Goal: Task Accomplishment & Management: Manage account settings

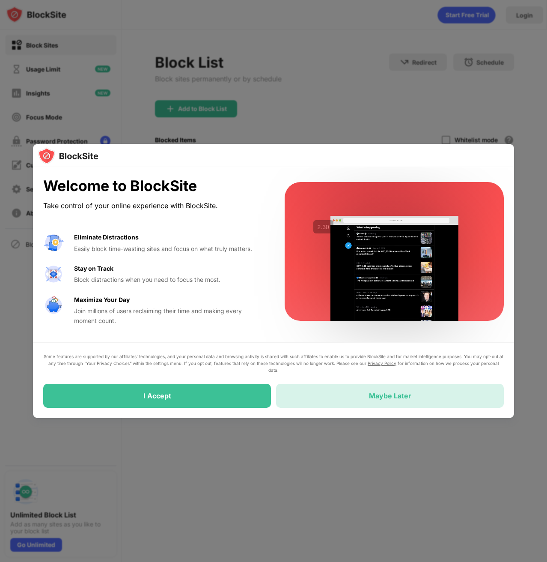
click at [376, 402] on div "Maybe Later" at bounding box center [390, 396] width 228 height 24
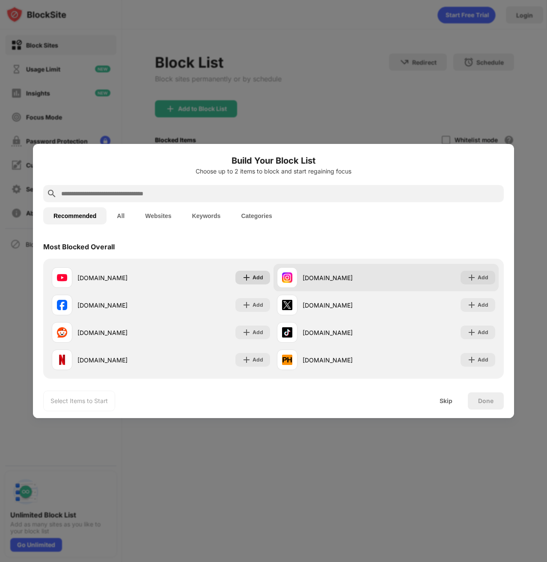
drag, startPoint x: 249, startPoint y: 276, endPoint x: 283, endPoint y: 286, distance: 34.7
click at [249, 277] on div "Add" at bounding box center [253, 278] width 35 height 14
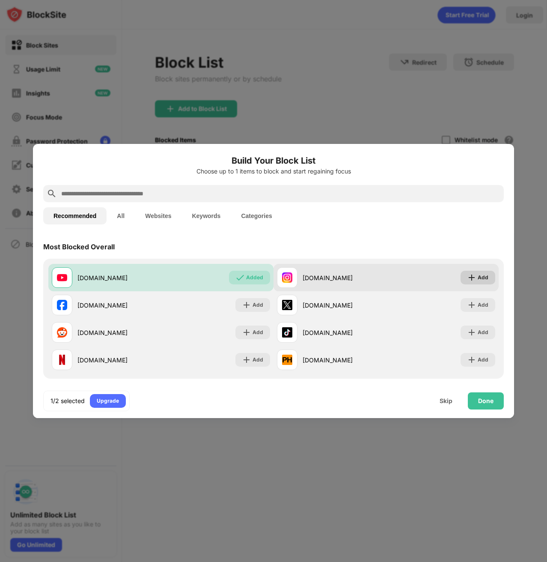
click at [483, 283] on div "Add" at bounding box center [478, 278] width 35 height 14
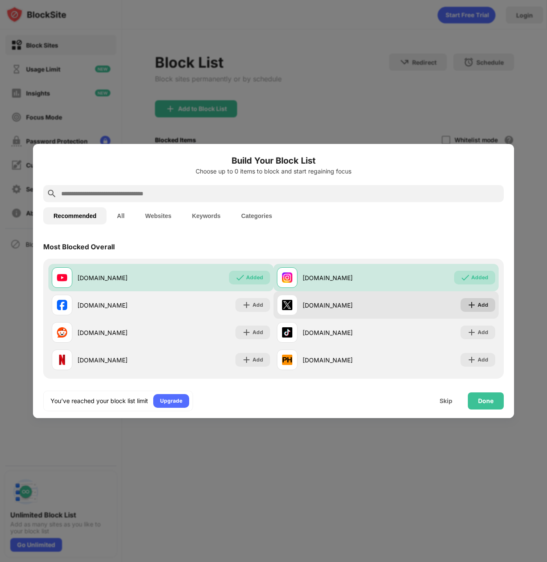
click at [478, 301] on div "Add" at bounding box center [483, 305] width 11 height 9
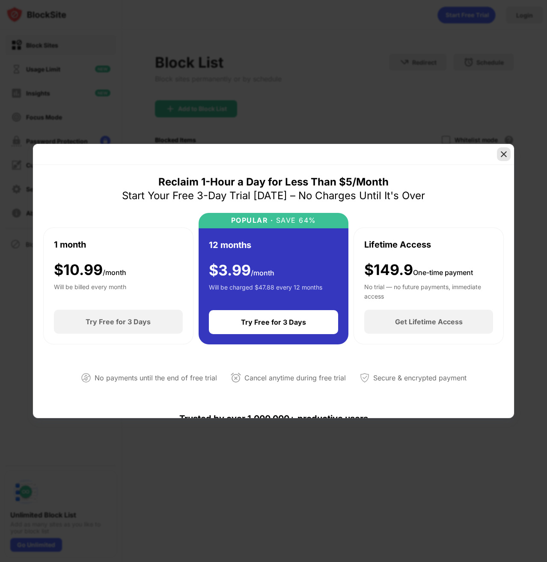
click at [504, 156] on img at bounding box center [504, 154] width 9 height 9
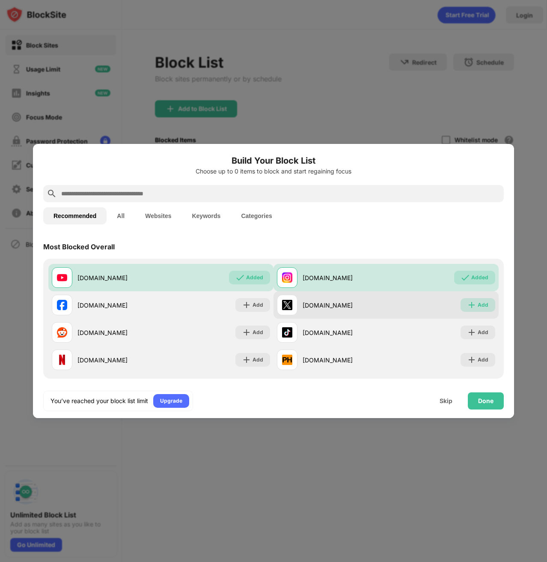
click at [471, 311] on div "Add" at bounding box center [478, 305] width 35 height 14
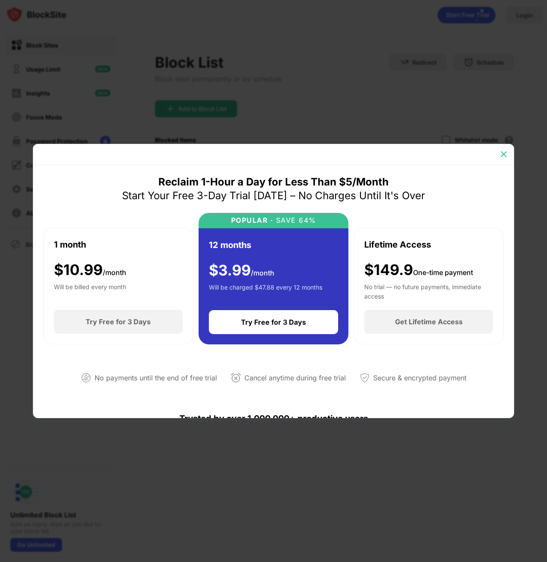
click at [503, 158] on img at bounding box center [504, 154] width 9 height 9
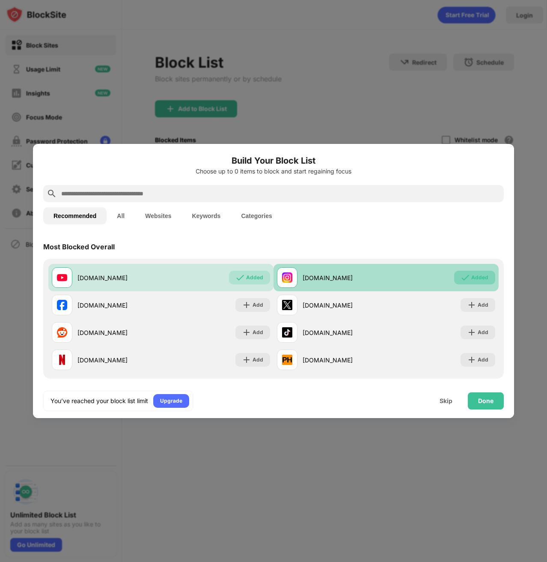
click at [463, 277] on img at bounding box center [465, 277] width 9 height 9
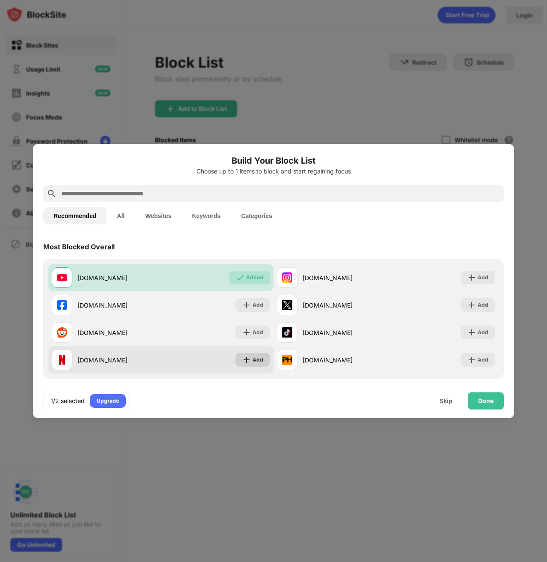
click at [253, 359] on div "Add" at bounding box center [258, 359] width 11 height 9
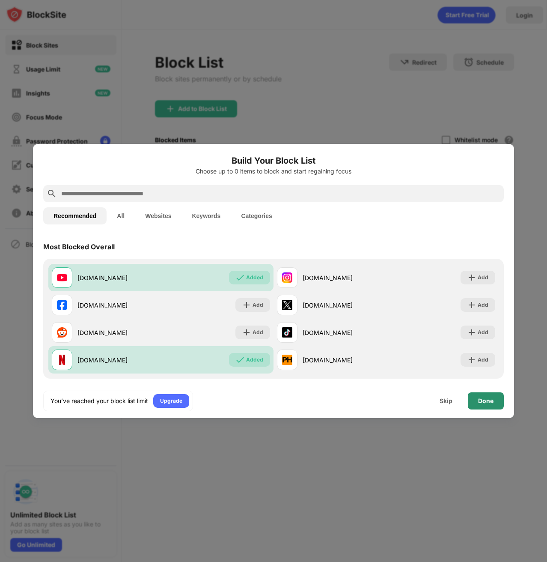
click at [486, 396] on div "Done" at bounding box center [486, 400] width 36 height 17
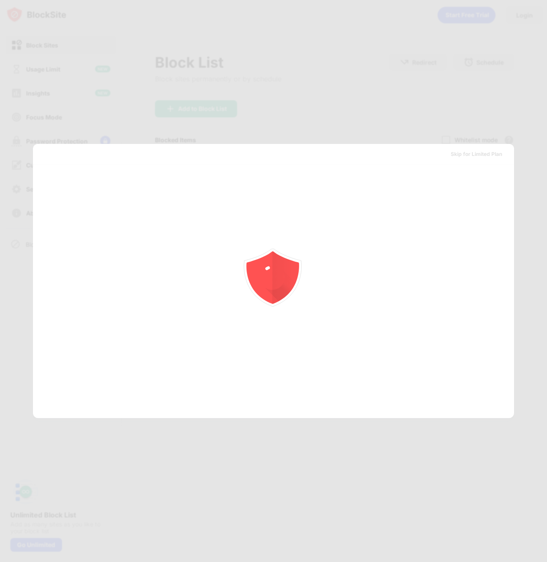
click at [486, 396] on div at bounding box center [273, 281] width 547 height 562
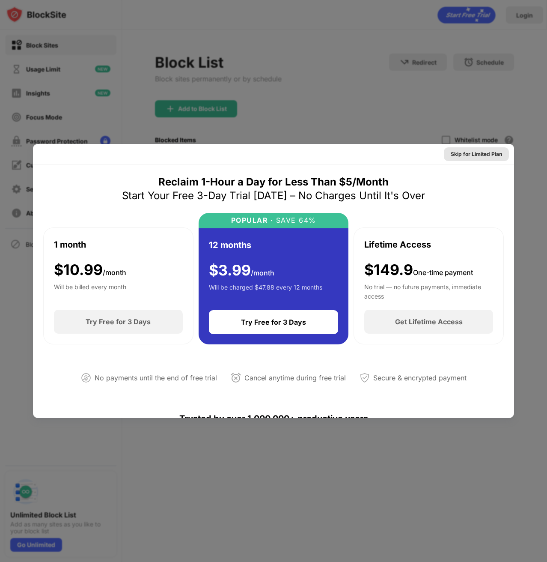
click at [488, 152] on div "Skip for Limited Plan" at bounding box center [476, 154] width 51 height 9
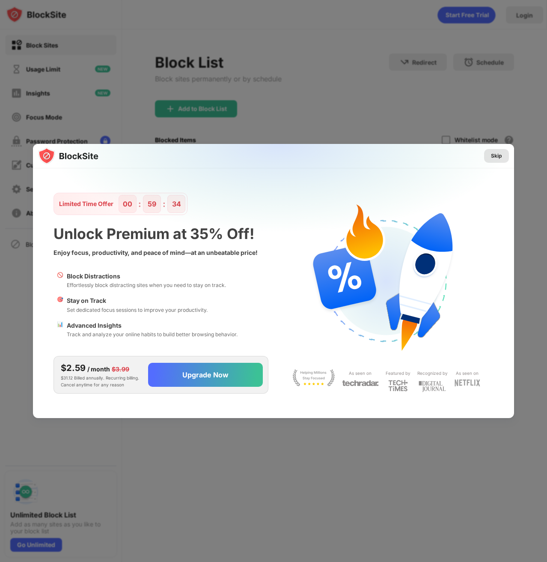
click at [497, 154] on div "Skip" at bounding box center [496, 156] width 11 height 9
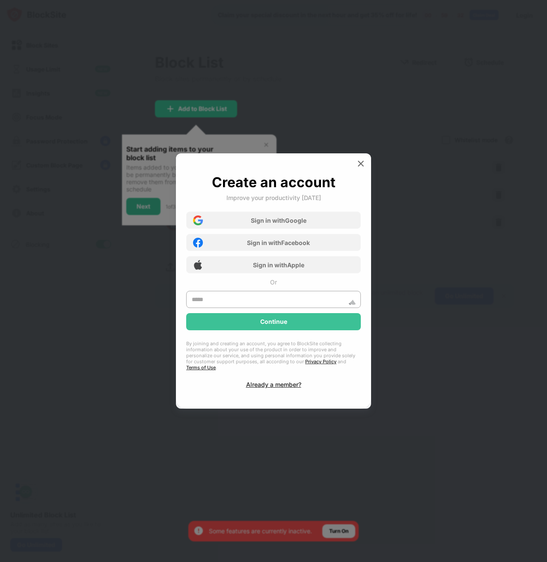
click at [352, 161] on div "Create an account Improve your productivity [DATE] Sign in with Google Sign in …" at bounding box center [273, 280] width 195 height 255
click at [359, 164] on img at bounding box center [361, 163] width 9 height 9
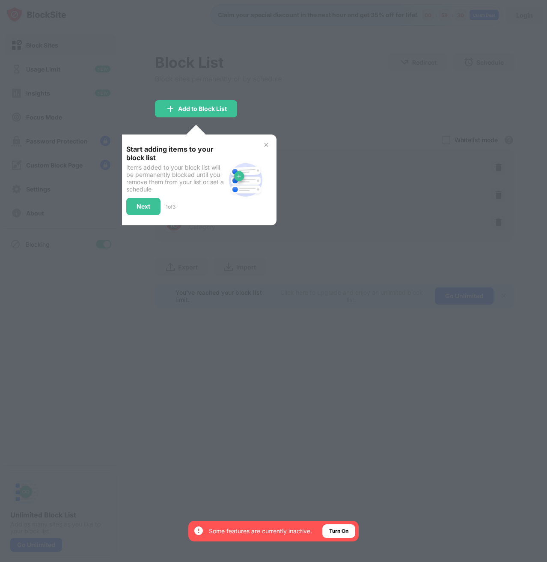
click at [266, 147] on img at bounding box center [266, 144] width 7 height 7
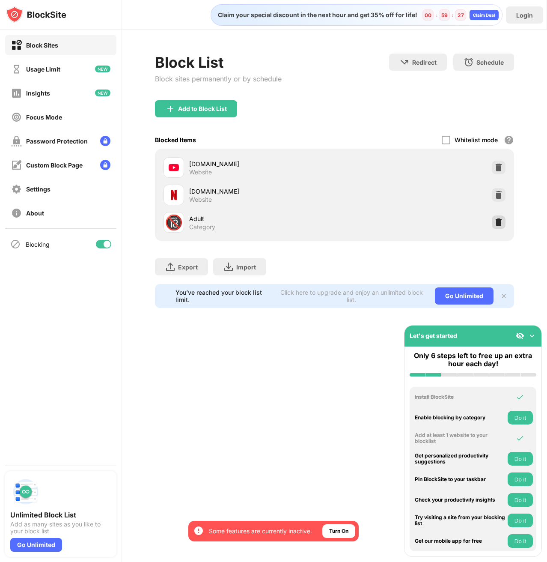
click at [494, 220] on div at bounding box center [499, 222] width 14 height 14
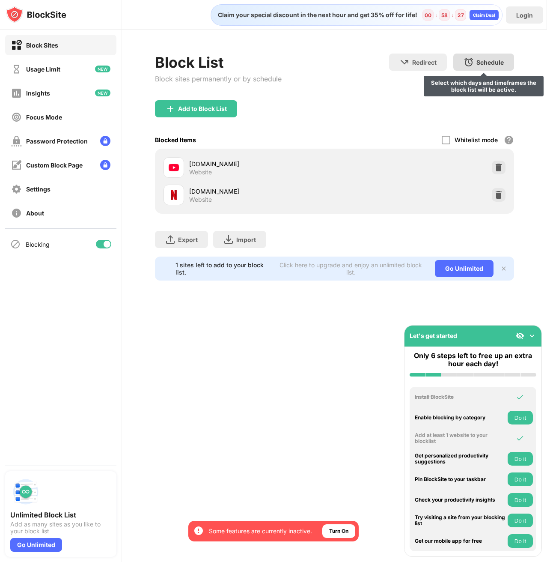
click at [472, 58] on img at bounding box center [469, 62] width 10 height 10
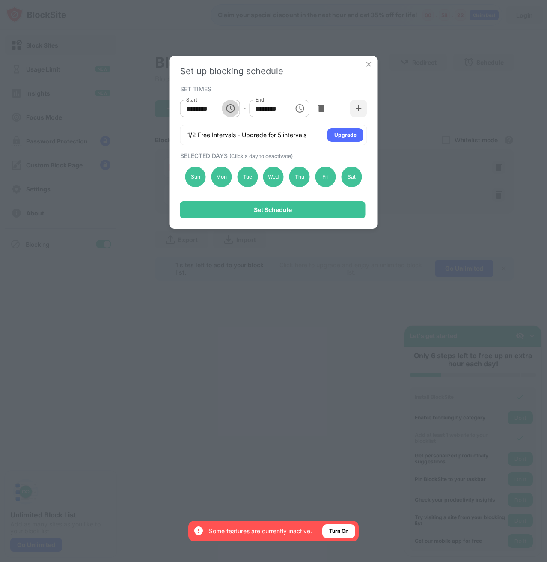
click at [230, 106] on icon "Choose time, selected time is 10:00 AM" at bounding box center [231, 108] width 3 height 4
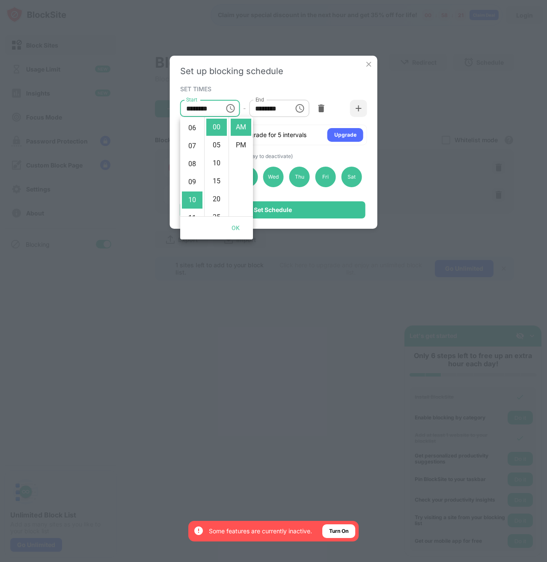
scroll to position [94, 0]
click at [194, 175] on li "08" at bounding box center [192, 176] width 21 height 17
type input "********"
click at [274, 101] on input "********" at bounding box center [268, 108] width 39 height 17
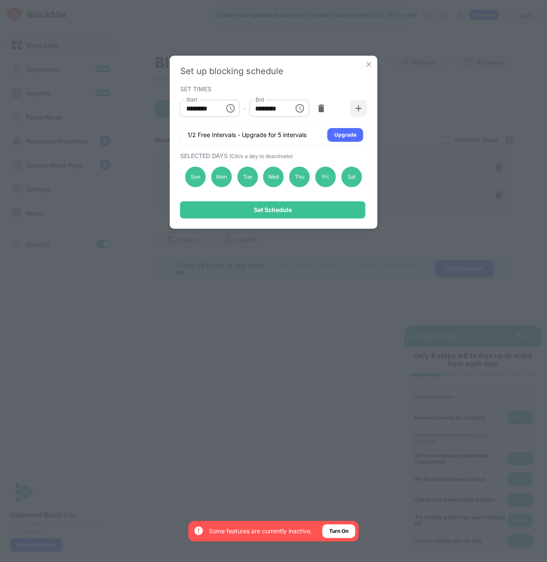
scroll to position [0, 0]
click at [274, 106] on input "********" at bounding box center [268, 108] width 39 height 17
click at [259, 111] on input "********" at bounding box center [268, 108] width 39 height 17
click at [296, 111] on icon "Choose time, selected time is 1:00 PM" at bounding box center [300, 108] width 10 height 10
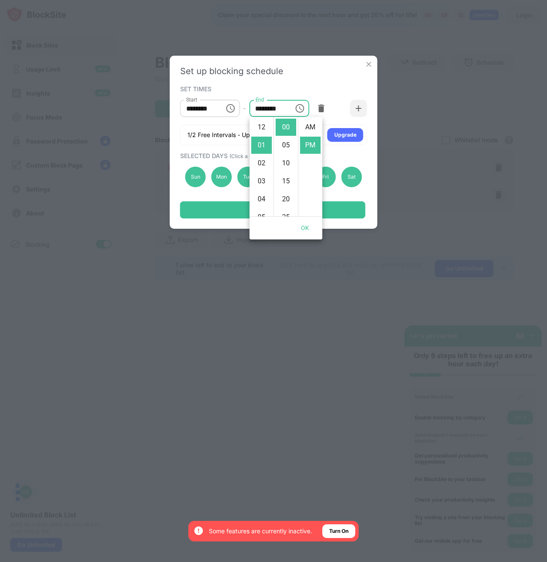
scroll to position [18, 0]
click at [263, 192] on li "07" at bounding box center [261, 192] width 21 height 17
type input "********"
click at [304, 223] on button "OK" at bounding box center [305, 228] width 27 height 16
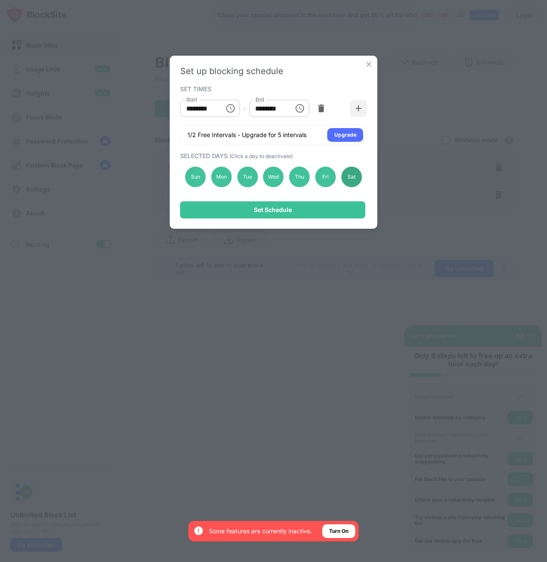
click at [353, 174] on div "Sat" at bounding box center [351, 177] width 21 height 21
click at [199, 179] on div "Sun" at bounding box center [195, 177] width 21 height 21
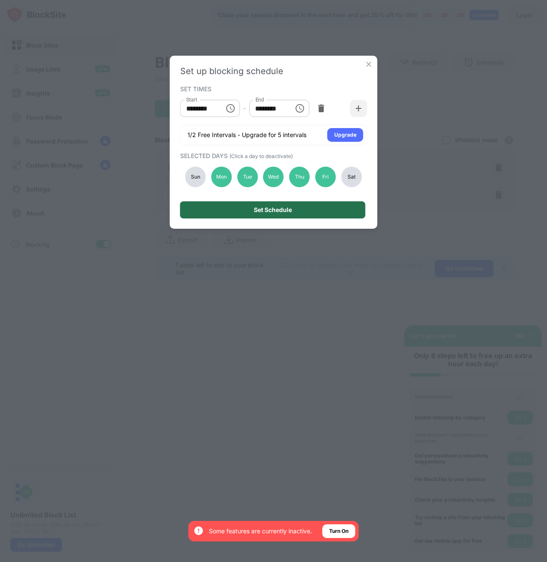
click at [228, 216] on div "Set Schedule" at bounding box center [272, 209] width 185 height 17
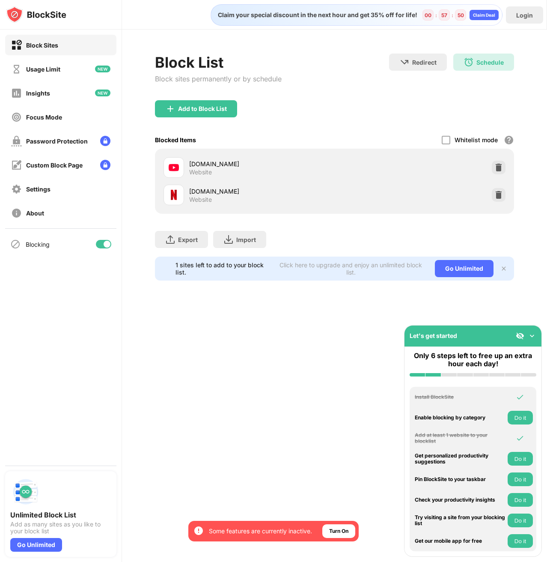
click at [534, 337] on img at bounding box center [532, 335] width 9 height 9
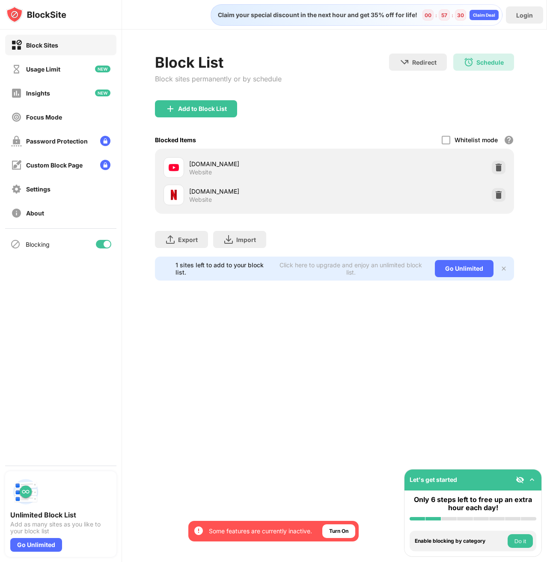
click at [419, 385] on div "Claim your special discount in the next hour and get 35% off for life! 00 : 57 …" at bounding box center [334, 281] width 425 height 562
click at [354, 532] on div "Turn On" at bounding box center [338, 531] width 33 height 14
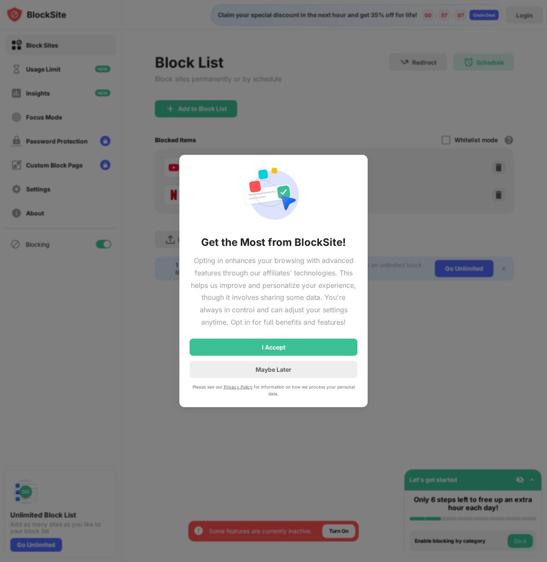
click at [310, 462] on div at bounding box center [273, 281] width 547 height 562
click at [280, 373] on div "Maybe Later" at bounding box center [274, 369] width 36 height 7
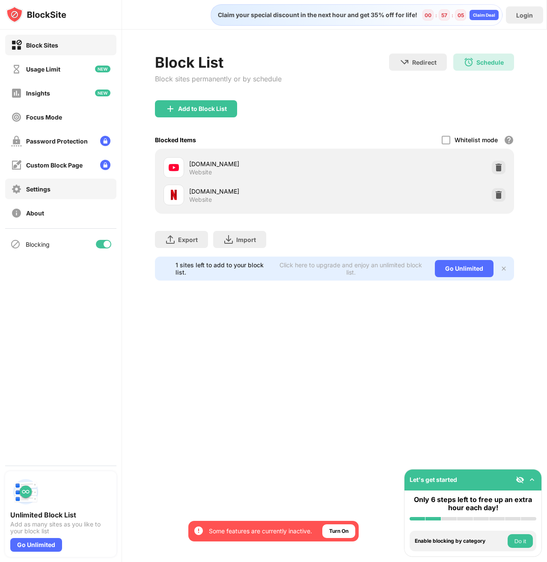
click at [77, 196] on div "Settings" at bounding box center [60, 189] width 111 height 21
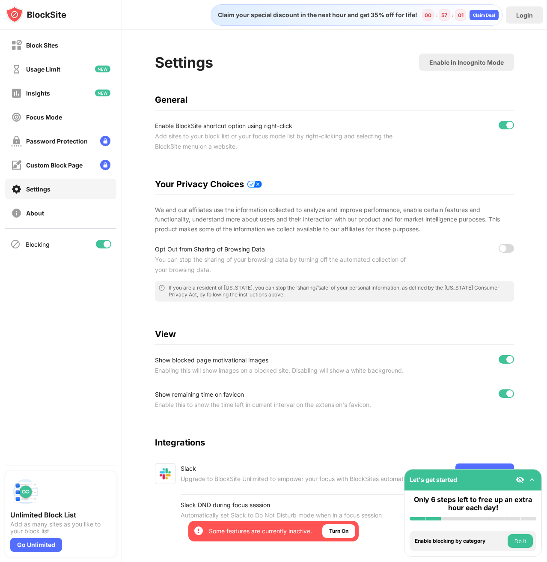
click at [500, 251] on div at bounding box center [503, 248] width 7 height 7
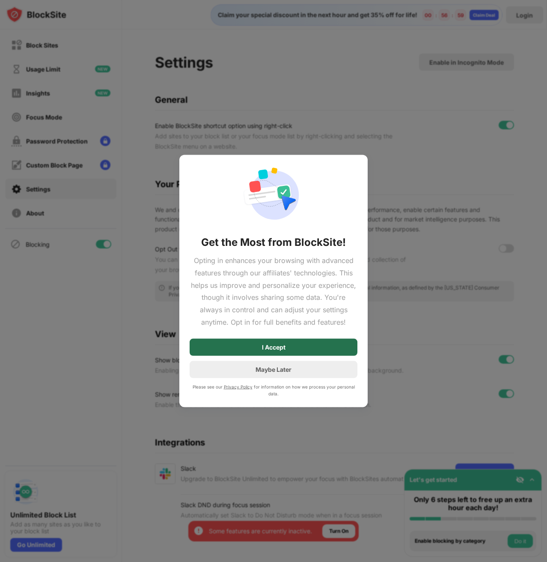
click at [330, 341] on div "I Accept" at bounding box center [274, 346] width 168 height 17
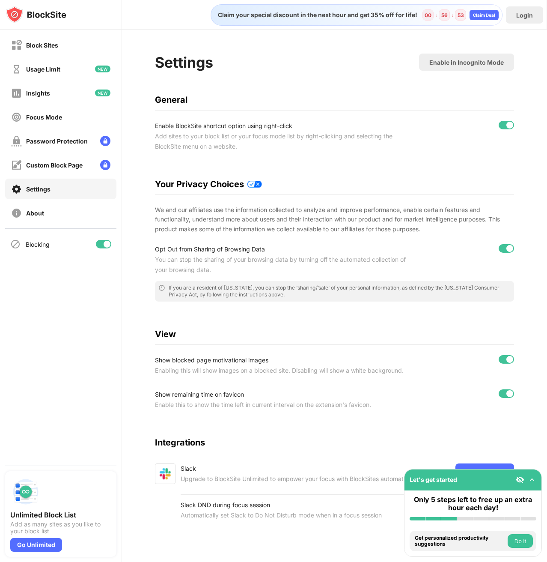
scroll to position [12, 0]
click at [531, 480] on img at bounding box center [532, 479] width 9 height 9
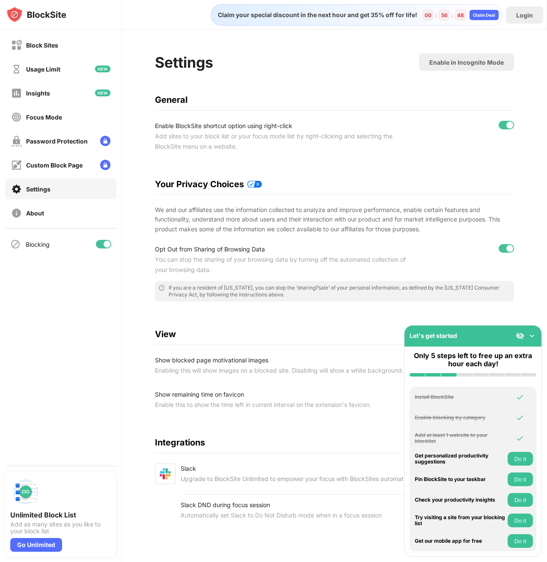
click at [533, 335] on img at bounding box center [532, 335] width 9 height 9
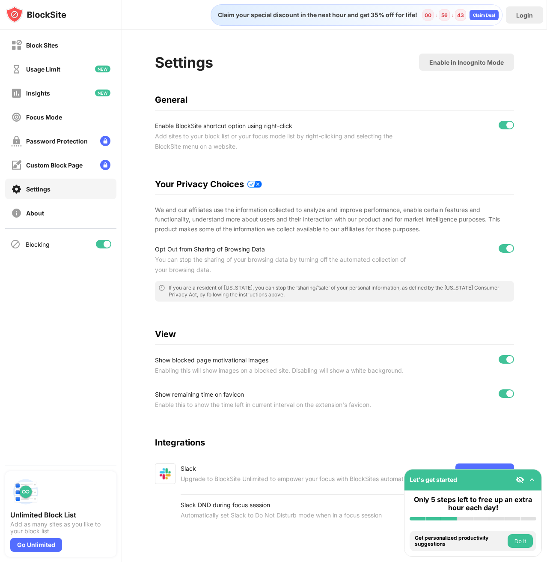
click at [319, 329] on div "View" at bounding box center [335, 334] width 360 height 10
